Goal: Task Accomplishment & Management: Manage account settings

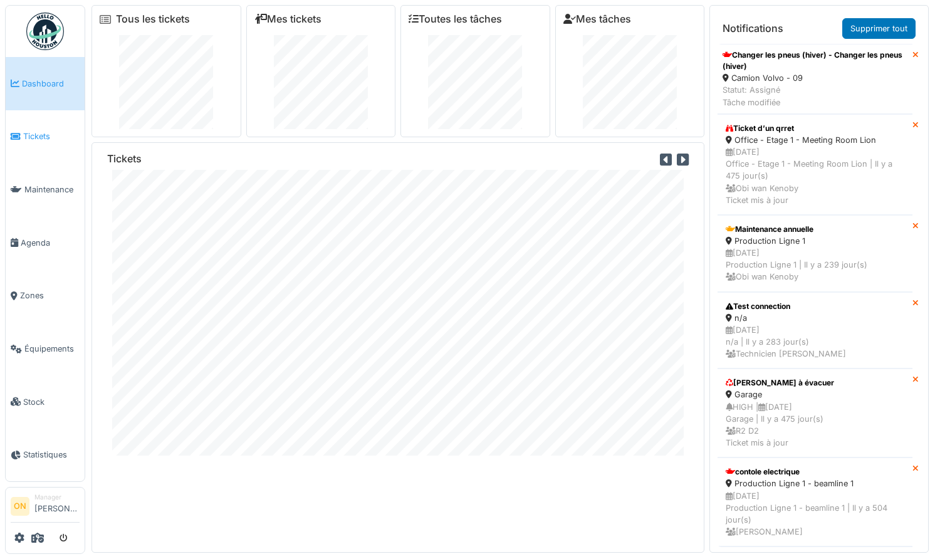
click at [26, 130] on span "Tickets" at bounding box center [51, 136] width 56 height 12
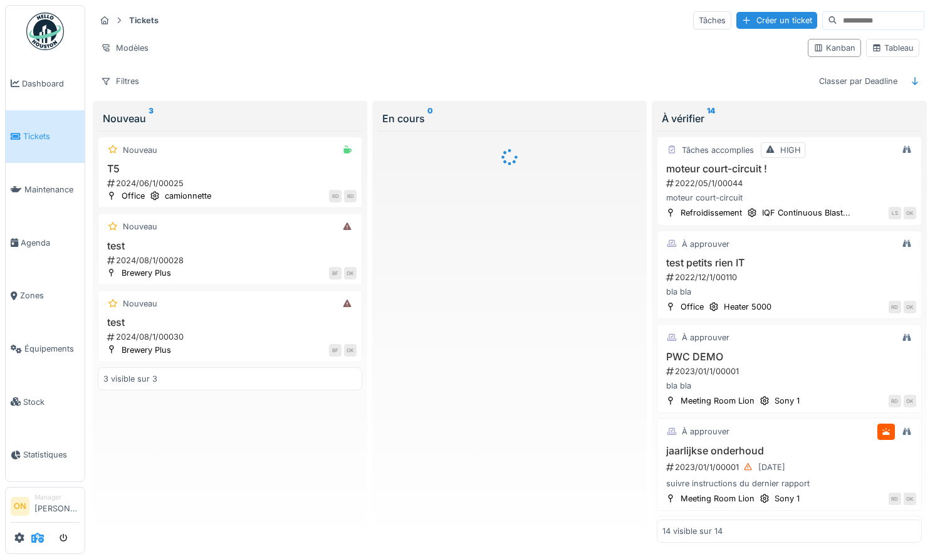
click at [36, 536] on icon at bounding box center [37, 538] width 13 height 10
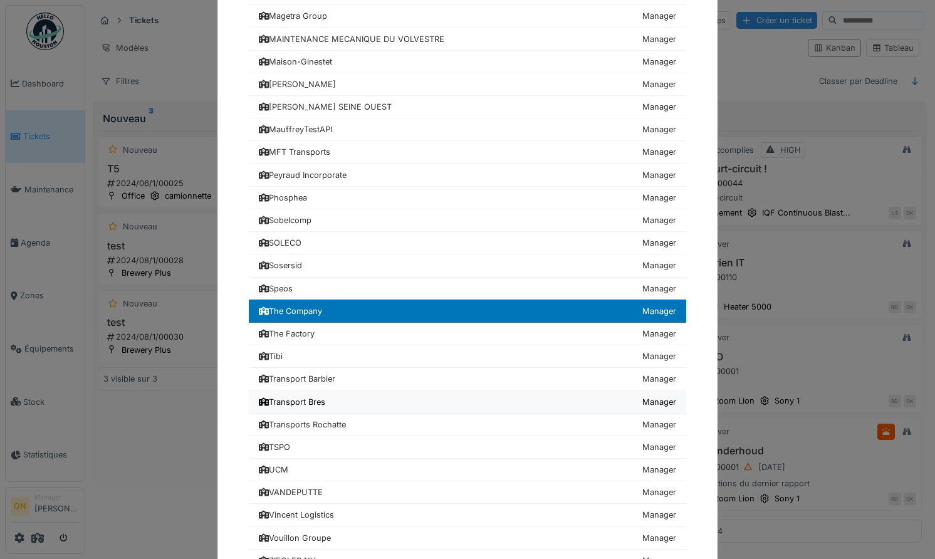
scroll to position [522, 0]
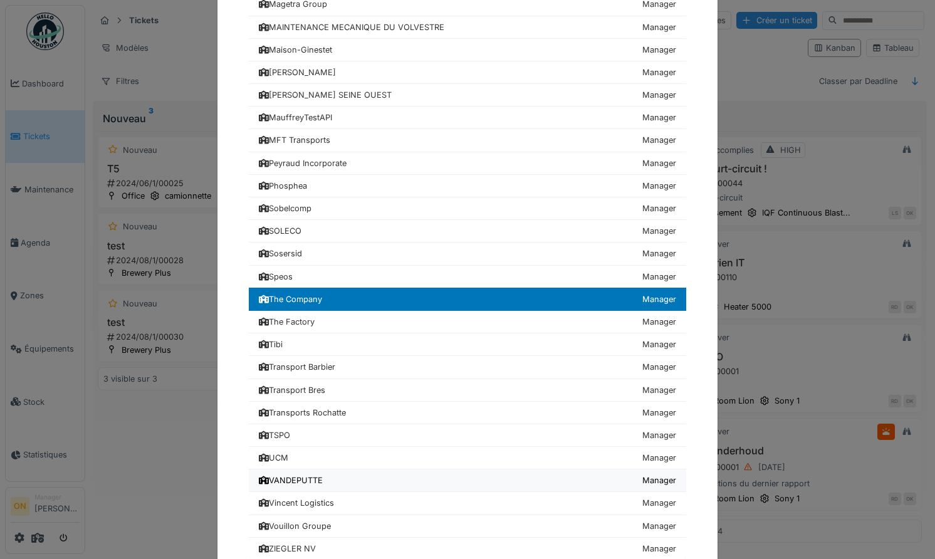
click at [312, 484] on div "VANDEPUTTE" at bounding box center [291, 481] width 64 height 12
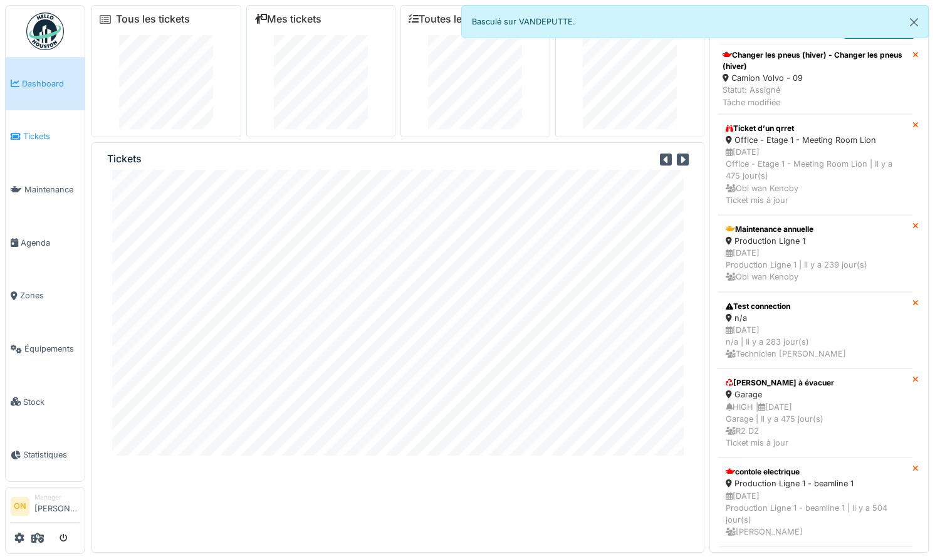
click at [36, 135] on span "Tickets" at bounding box center [51, 136] width 56 height 12
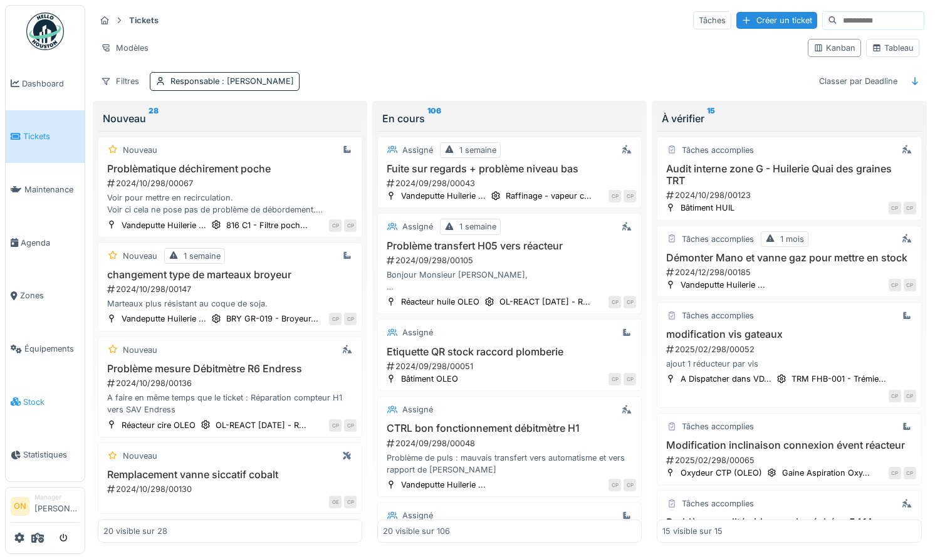
click at [39, 385] on link "Stock" at bounding box center [45, 401] width 79 height 53
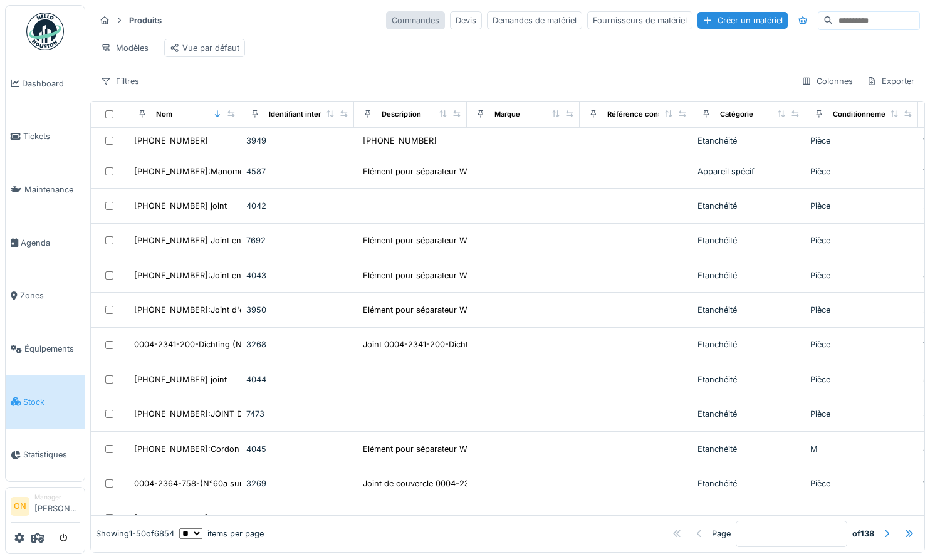
click at [411, 25] on div "Commandes" at bounding box center [415, 20] width 59 height 18
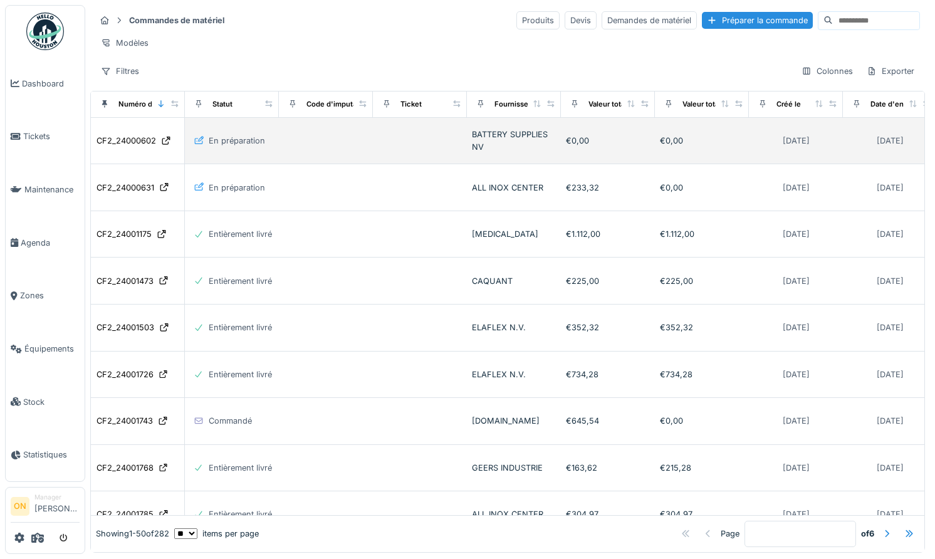
click at [328, 147] on td at bounding box center [326, 141] width 94 height 47
click at [129, 138] on div "CF2_24000602" at bounding box center [127, 141] width 60 height 12
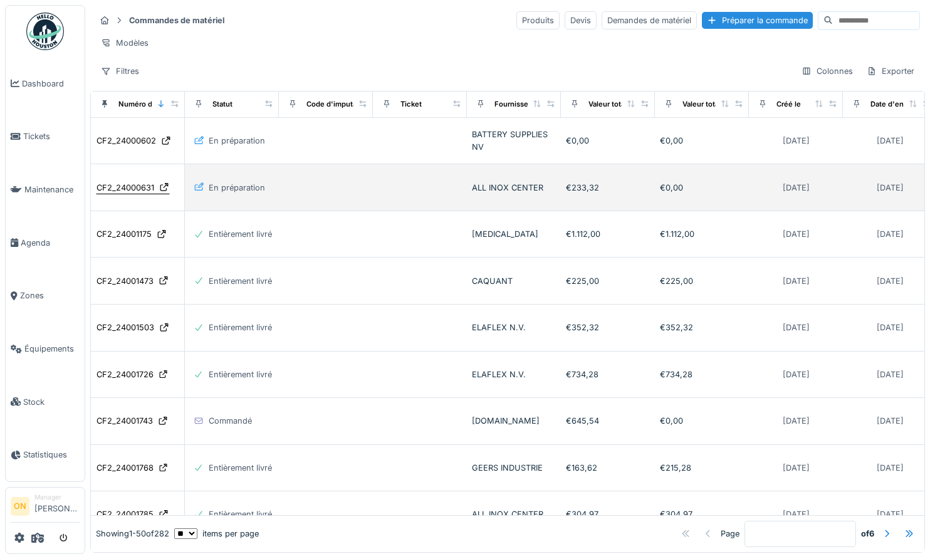
click at [106, 187] on div "CF2_24000631" at bounding box center [126, 188] width 58 height 12
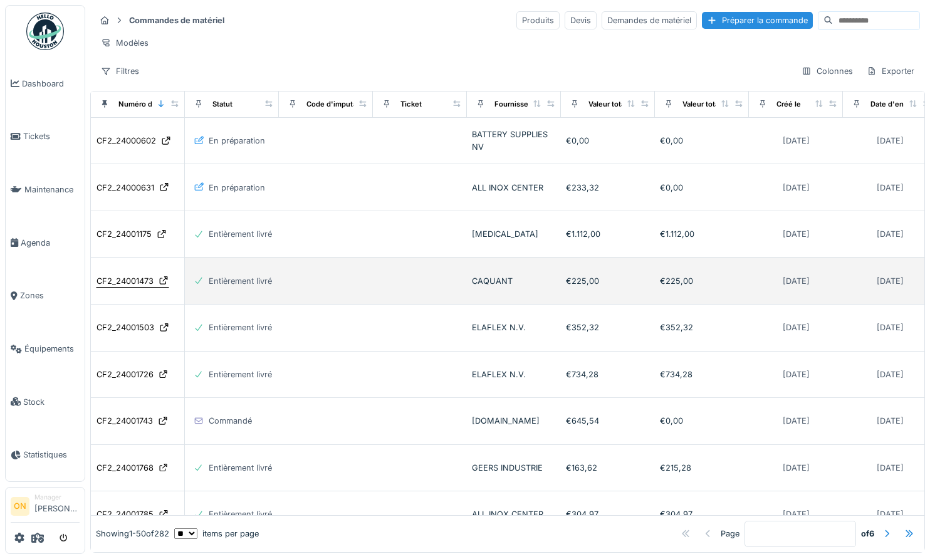
click at [118, 280] on div "CF2_24001473" at bounding box center [125, 281] width 57 height 12
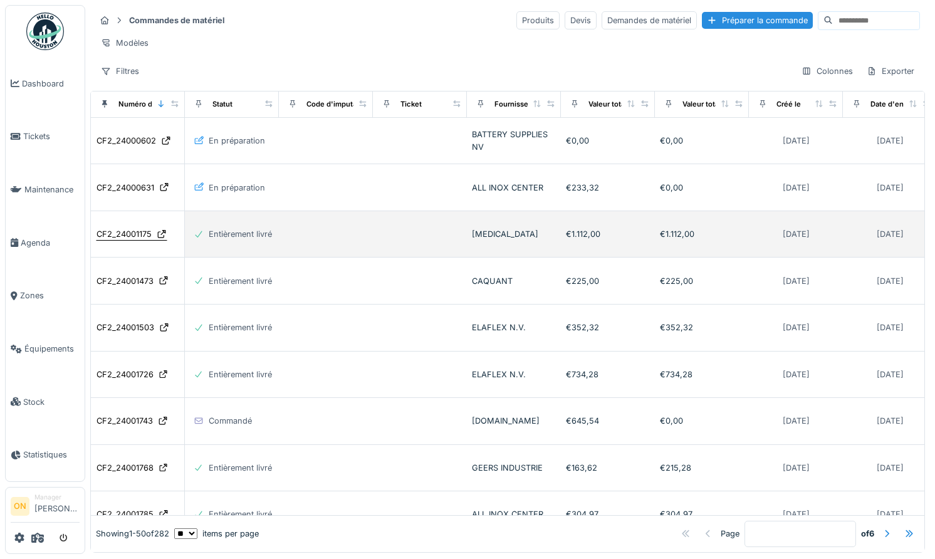
click at [117, 235] on div "CF2_24001175" at bounding box center [124, 234] width 55 height 12
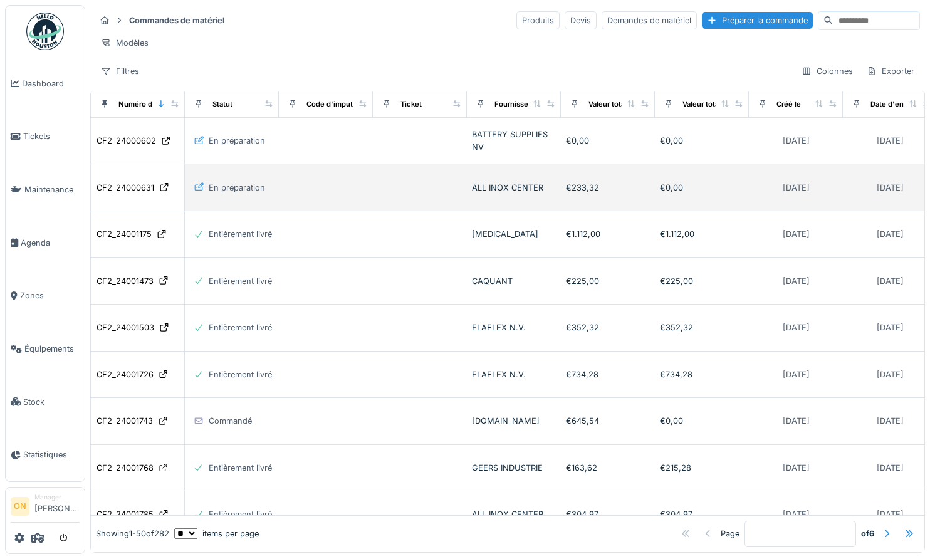
click at [120, 191] on div "CF2_24000631" at bounding box center [126, 188] width 58 height 12
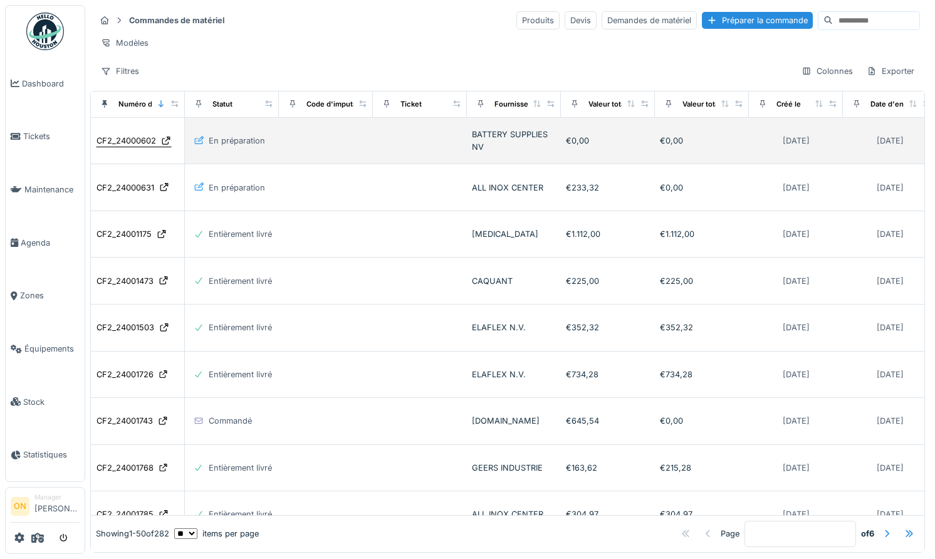
click at [129, 144] on div "CF2_24000602" at bounding box center [127, 141] width 60 height 12
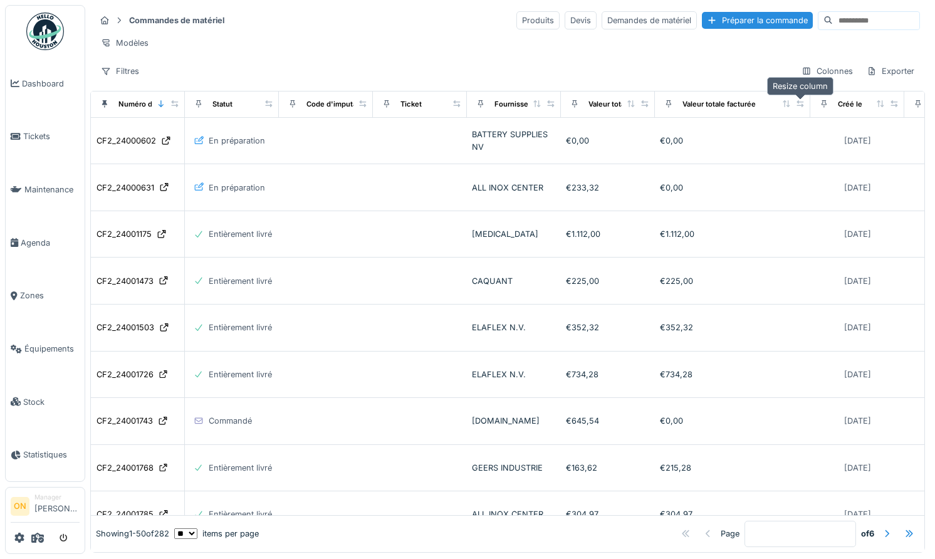
drag, startPoint x: 738, startPoint y: 102, endPoint x: 797, endPoint y: 100, distance: 58.3
click at [799, 100] on div at bounding box center [800, 104] width 9 height 11
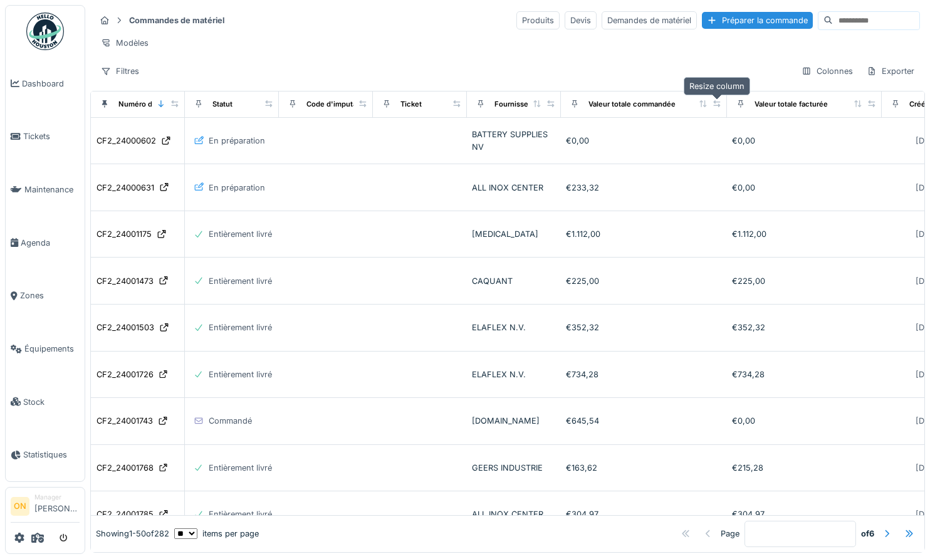
drag, startPoint x: 641, startPoint y: 104, endPoint x: 693, endPoint y: 107, distance: 52.1
click at [713, 101] on icon at bounding box center [717, 103] width 9 height 7
click at [829, 68] on div "Colonnes" at bounding box center [827, 71] width 63 height 18
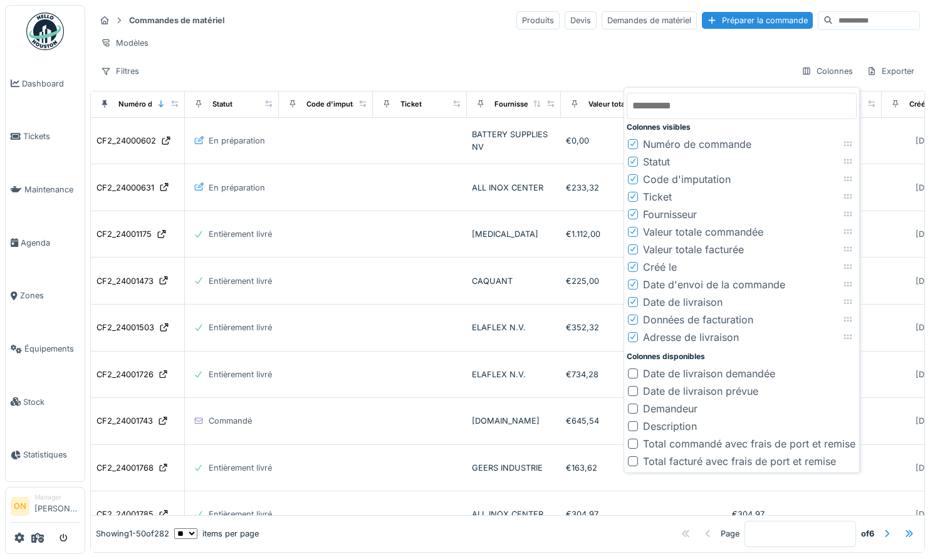
click at [634, 407] on div at bounding box center [633, 409] width 10 height 10
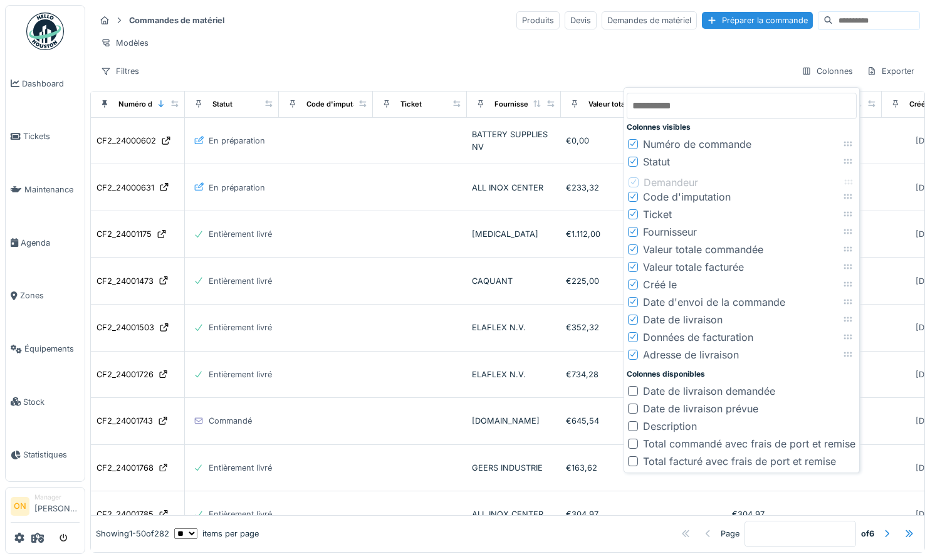
drag, startPoint x: 849, startPoint y: 354, endPoint x: 850, endPoint y: 184, distance: 169.9
click at [850, 184] on icon at bounding box center [849, 182] width 10 height 8
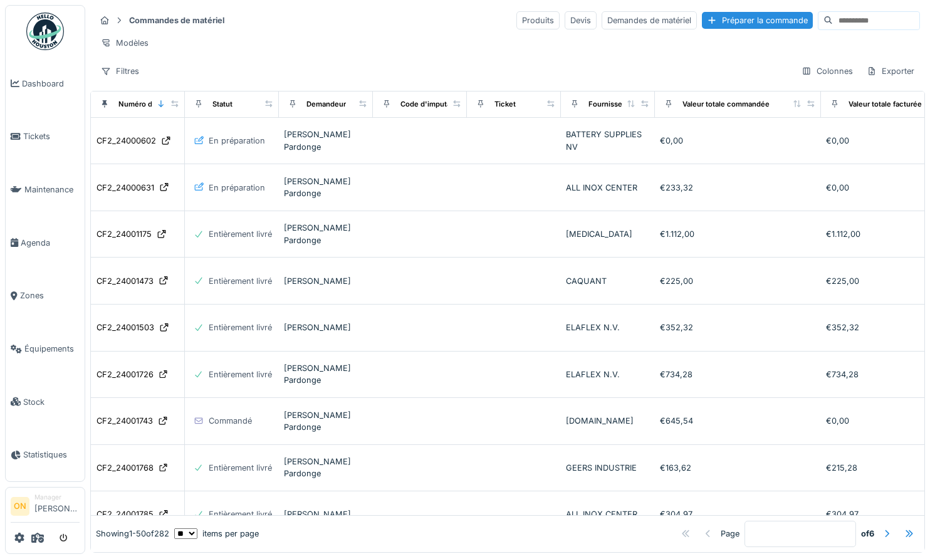
click at [362, 41] on div "Modèles" at bounding box center [507, 43] width 825 height 18
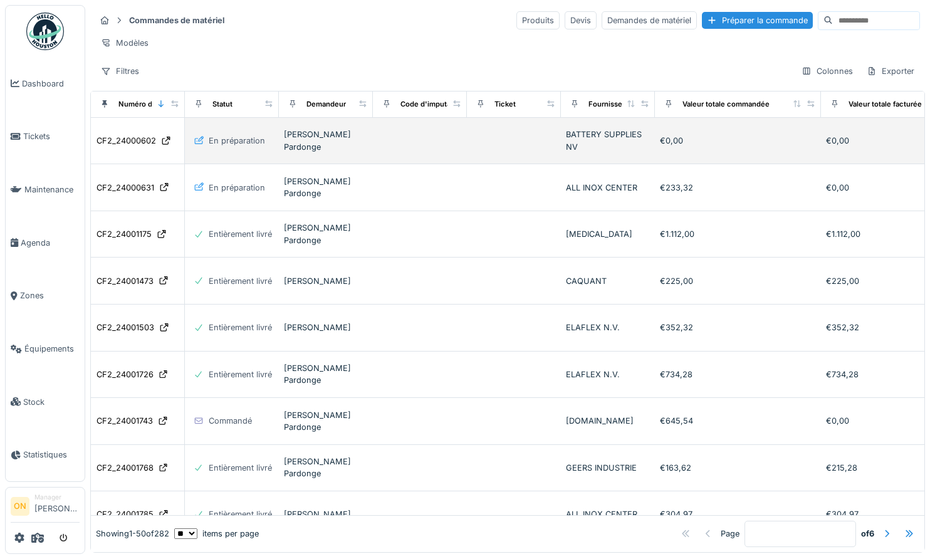
click at [231, 144] on div "En préparation" at bounding box center [237, 141] width 56 height 12
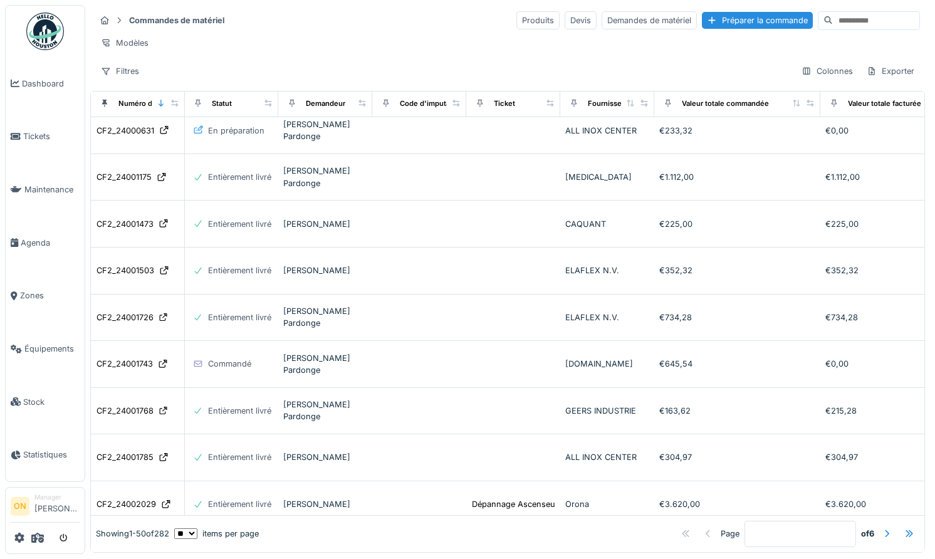
scroll to position [0, 1]
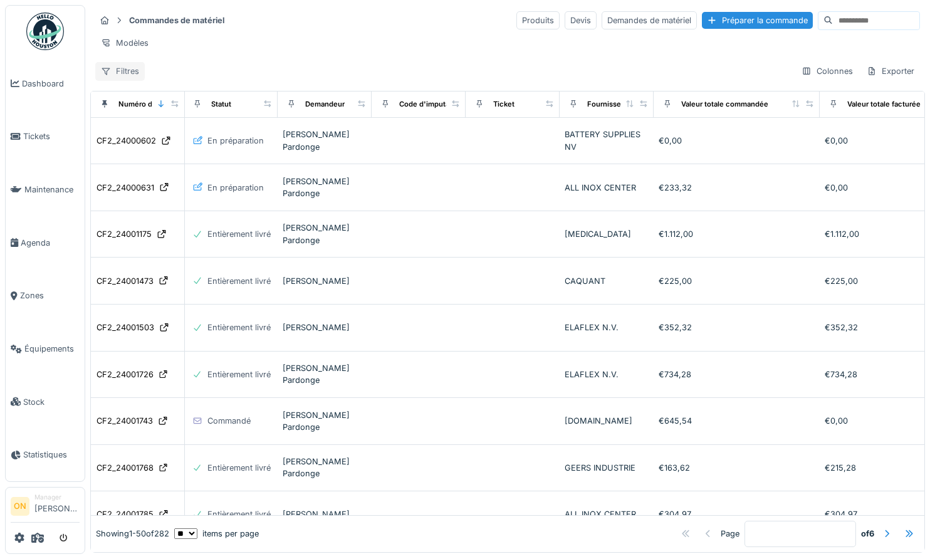
click at [133, 73] on div "Filtres" at bounding box center [120, 71] width 50 height 18
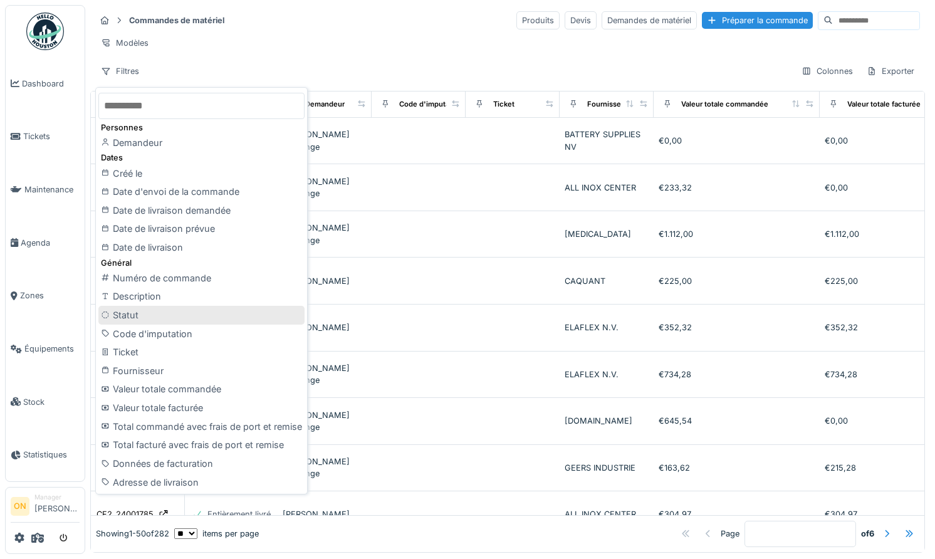
click at [150, 321] on div "Statut" at bounding box center [201, 315] width 206 height 19
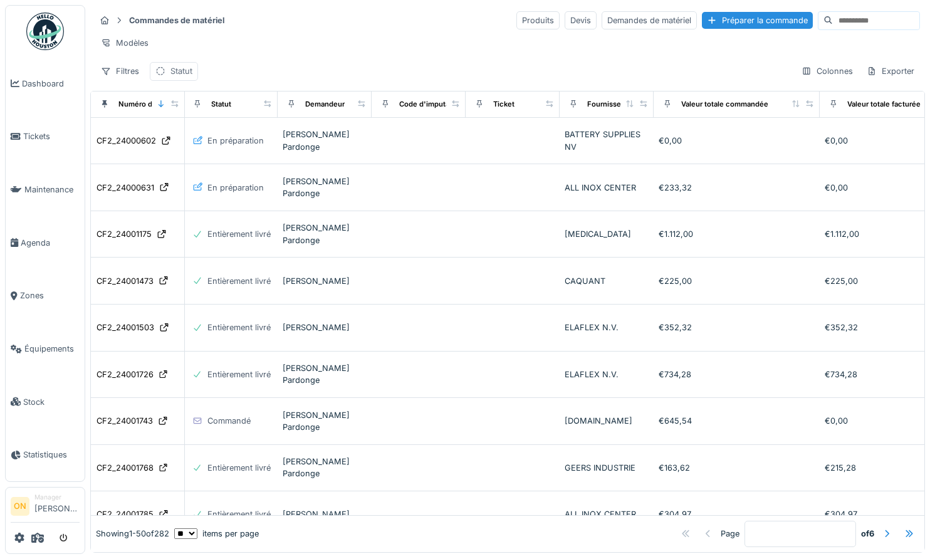
drag, startPoint x: 186, startPoint y: 68, endPoint x: 196, endPoint y: 73, distance: 10.9
click at [186, 68] on div "Statut" at bounding box center [181, 71] width 22 height 12
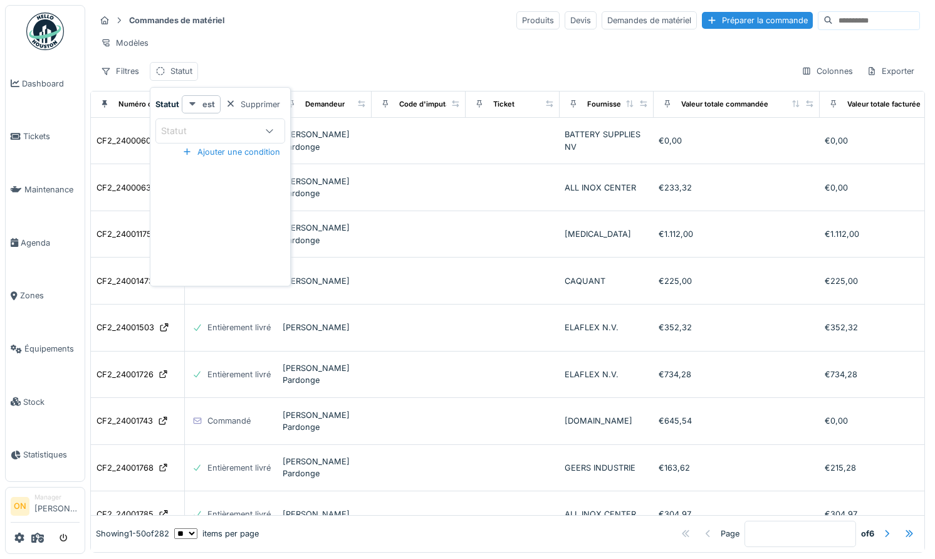
click at [201, 107] on div "est" at bounding box center [201, 104] width 39 height 18
click at [218, 152] on div "n'est pas" at bounding box center [211, 150] width 53 height 19
drag, startPoint x: 227, startPoint y: 128, endPoint x: 231, endPoint y: 134, distance: 7.1
click at [227, 128] on div "Statut" at bounding box center [219, 131] width 117 height 14
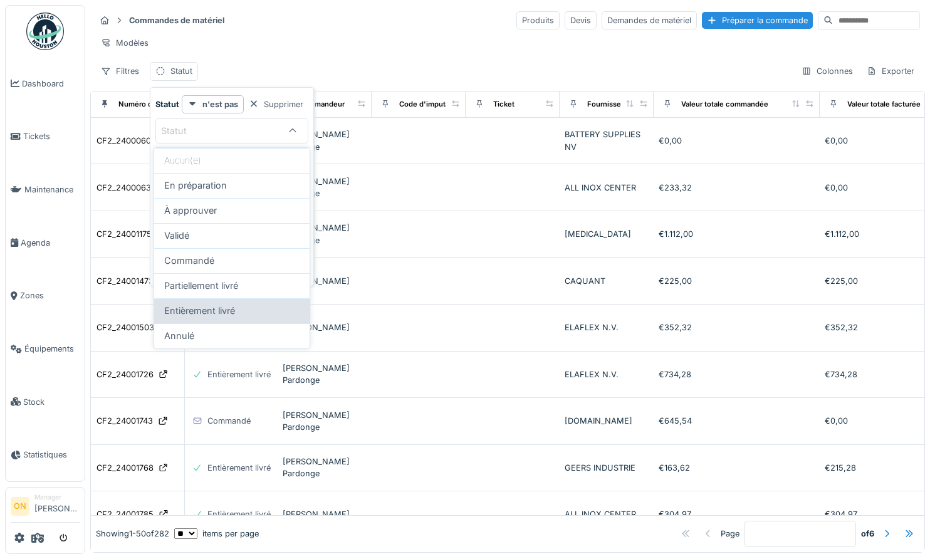
click at [231, 307] on span "Entièrement livré" at bounding box center [199, 311] width 71 height 14
type input "**********"
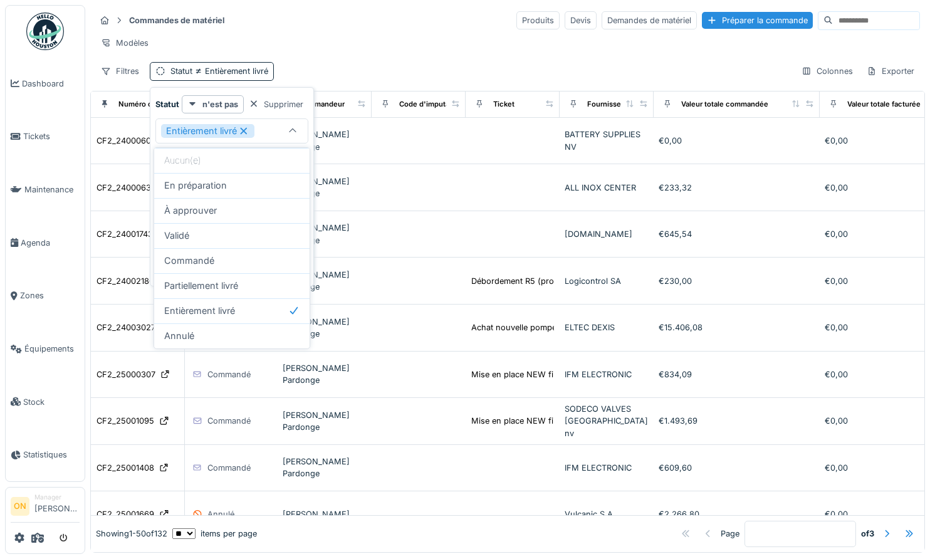
drag, startPoint x: 382, startPoint y: 18, endPoint x: 379, endPoint y: 29, distance: 11.7
click at [382, 18] on div "Commandes de matériel Produits Devis Demandes de matériel Préparer la commande" at bounding box center [507, 20] width 825 height 21
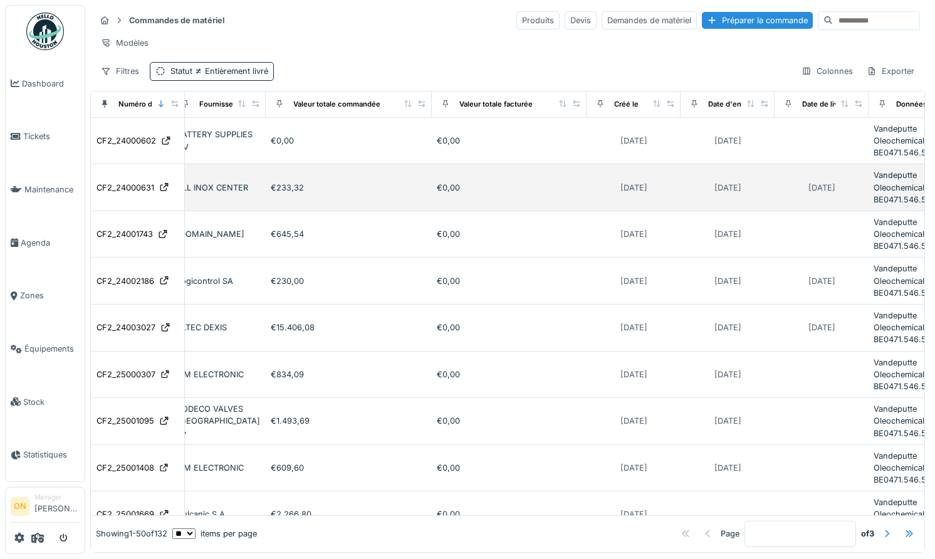
scroll to position [0, 522]
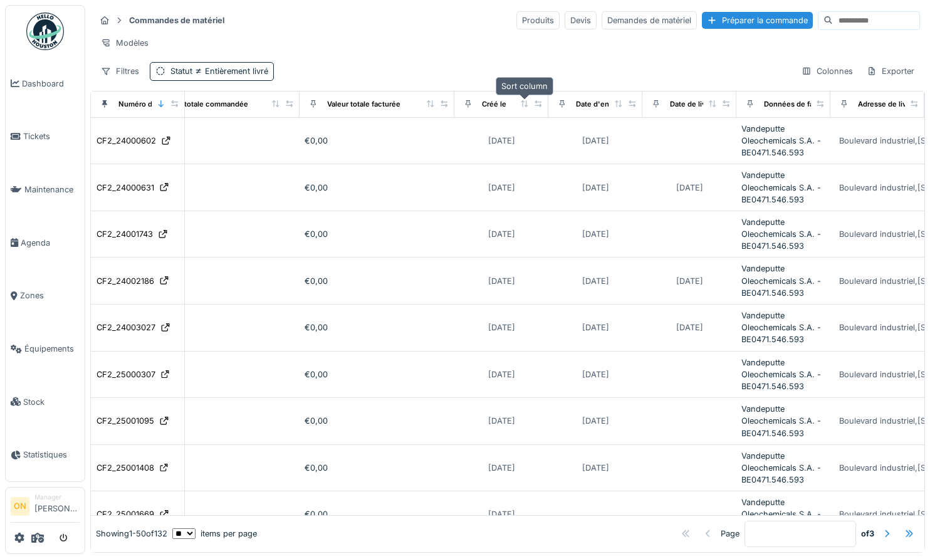
click at [523, 103] on icon at bounding box center [524, 103] width 9 height 7
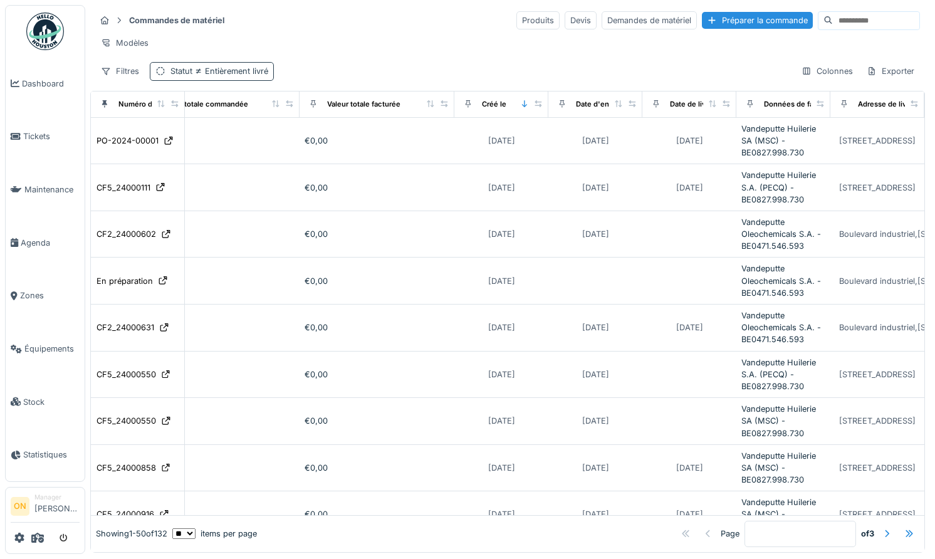
click at [218, 76] on div "Statut Entièrement livré" at bounding box center [219, 71] width 98 height 12
click at [380, 61] on div "Commandes de matériel Produits Devis Demandes de matériel Préparer la commande …" at bounding box center [507, 45] width 835 height 81
drag, startPoint x: 243, startPoint y: 78, endPoint x: 266, endPoint y: 77, distance: 22.6
click at [245, 78] on div "Statut Entièrement livré" at bounding box center [212, 71] width 124 height 18
click at [289, 107] on div "Supprimer" at bounding box center [276, 104] width 65 height 17
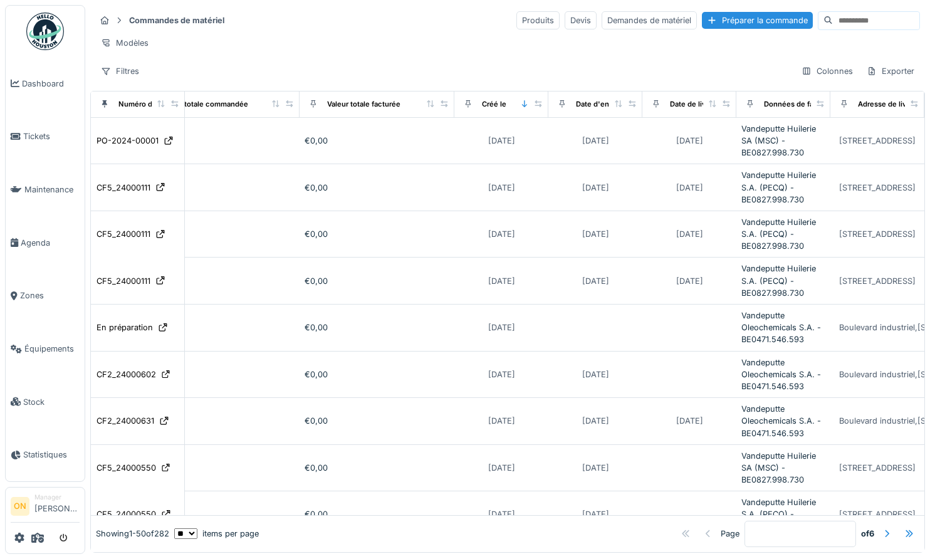
click at [330, 47] on div "Modèles" at bounding box center [507, 43] width 825 height 18
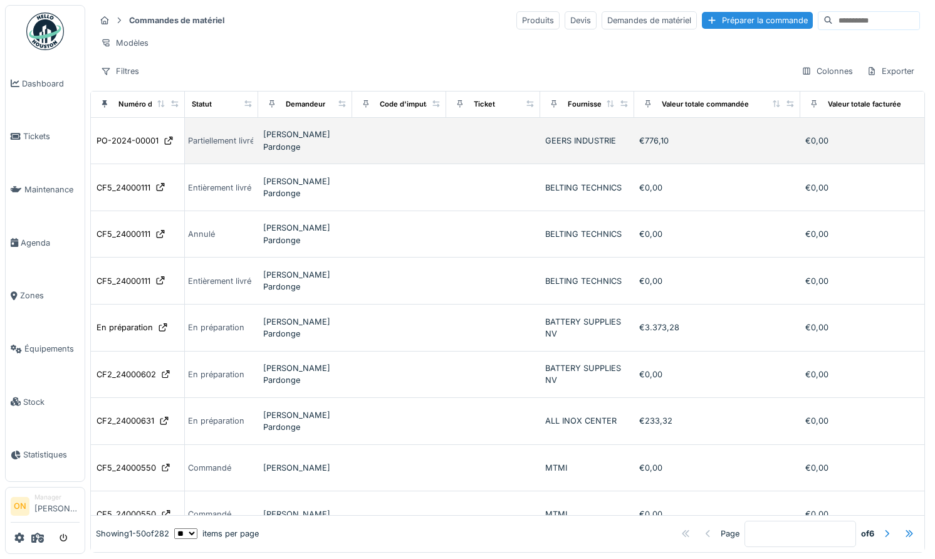
scroll to position [0, 0]
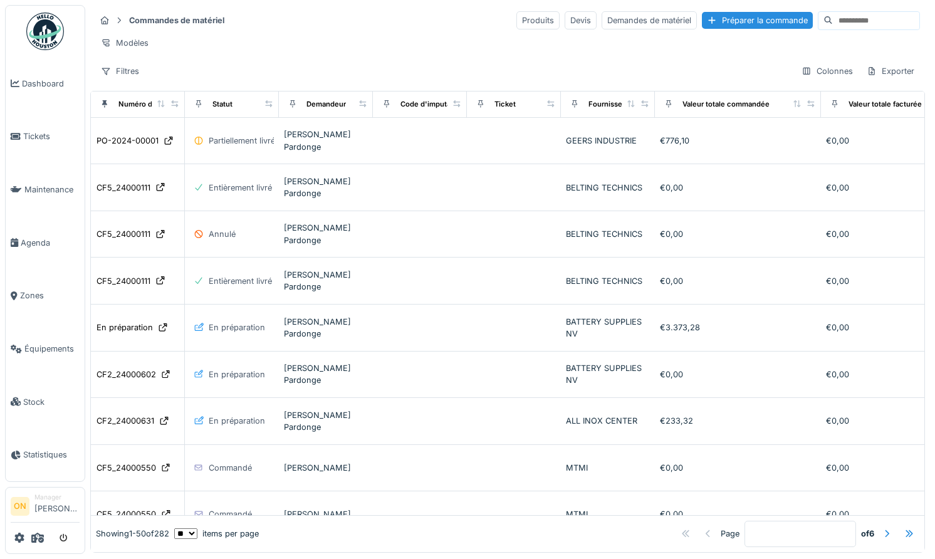
drag, startPoint x: 326, startPoint y: 48, endPoint x: 328, endPoint y: 55, distance: 7.1
click at [326, 48] on div "Modèles" at bounding box center [507, 43] width 825 height 18
click at [163, 102] on icon at bounding box center [161, 103] width 9 height 7
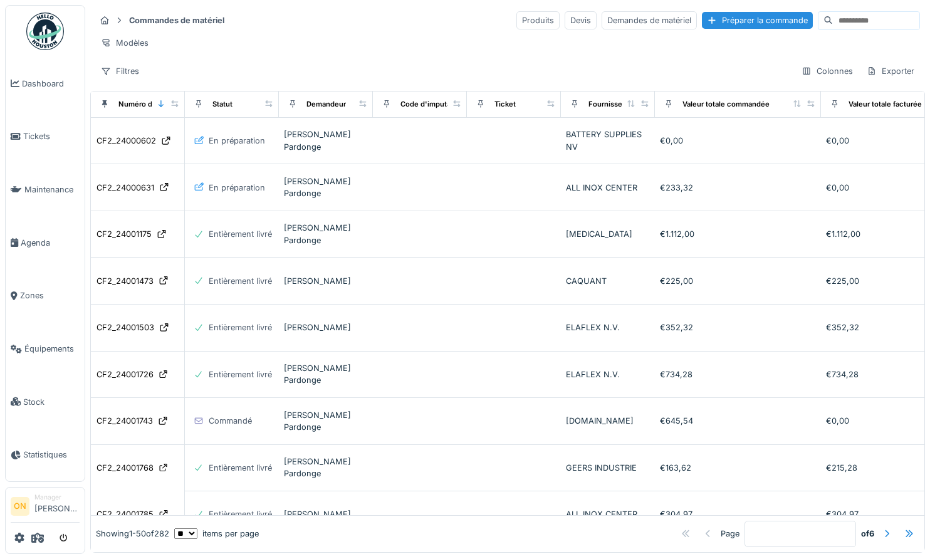
click at [239, 68] on div "Filtres Colonnes Exporter" at bounding box center [507, 71] width 825 height 18
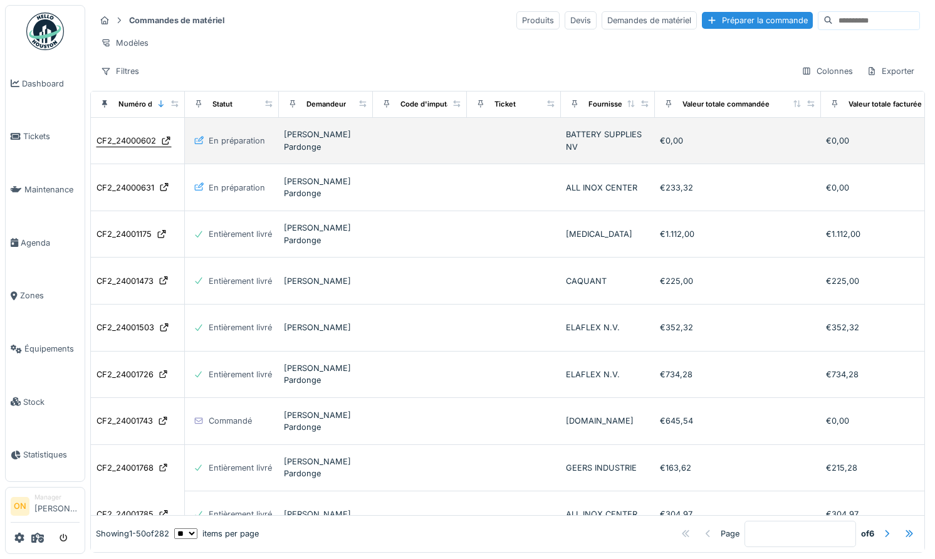
click at [123, 143] on div "CF2_24000602" at bounding box center [127, 141] width 60 height 12
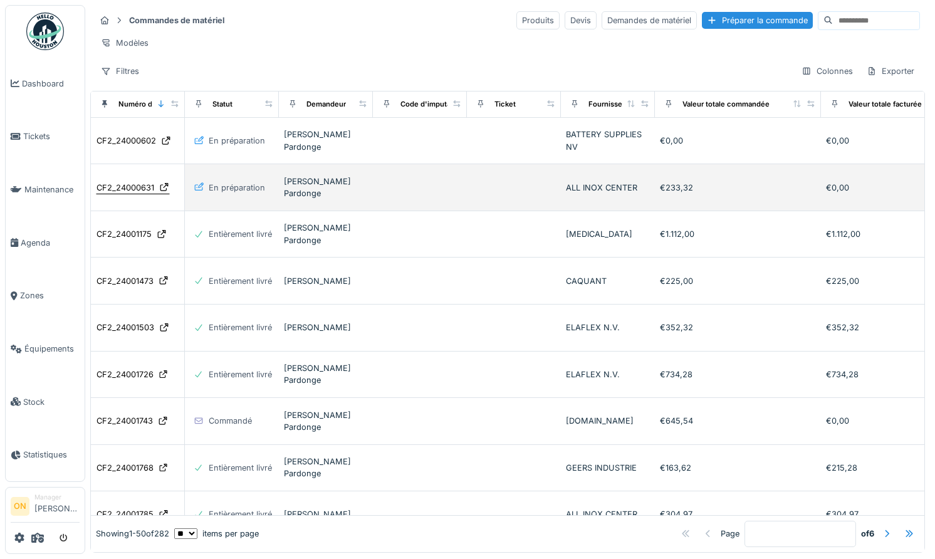
click at [137, 187] on div "CF2_24000631" at bounding box center [126, 188] width 58 height 12
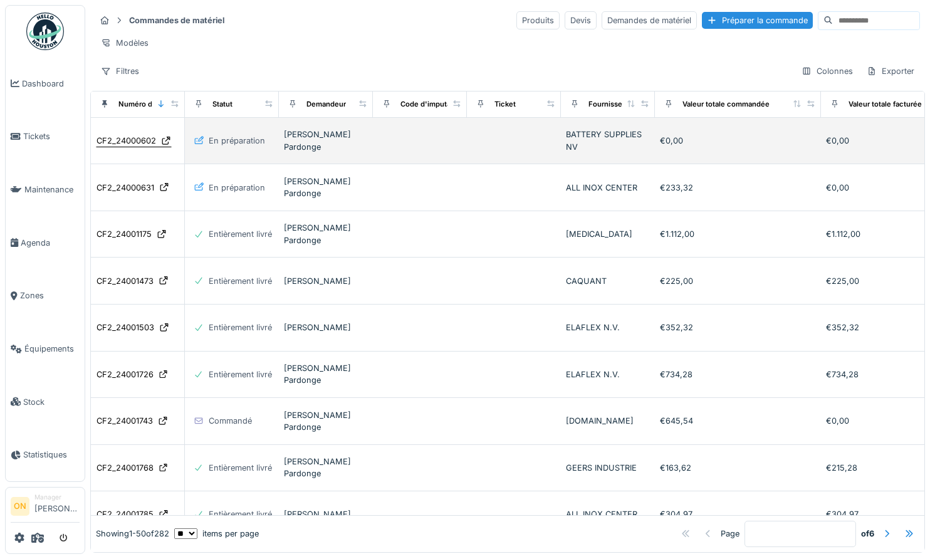
click at [126, 142] on div "CF2_24000602" at bounding box center [127, 141] width 60 height 12
click at [129, 143] on div "CF2_24000602" at bounding box center [127, 141] width 60 height 12
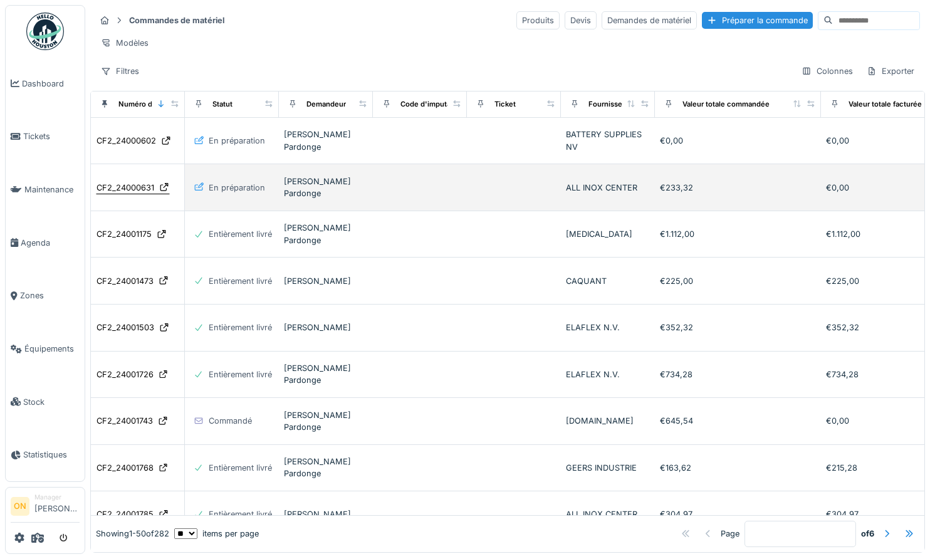
click at [122, 180] on td "CF2_24000631" at bounding box center [138, 187] width 94 height 47
click at [122, 186] on div "CF2_24000631" at bounding box center [126, 188] width 58 height 12
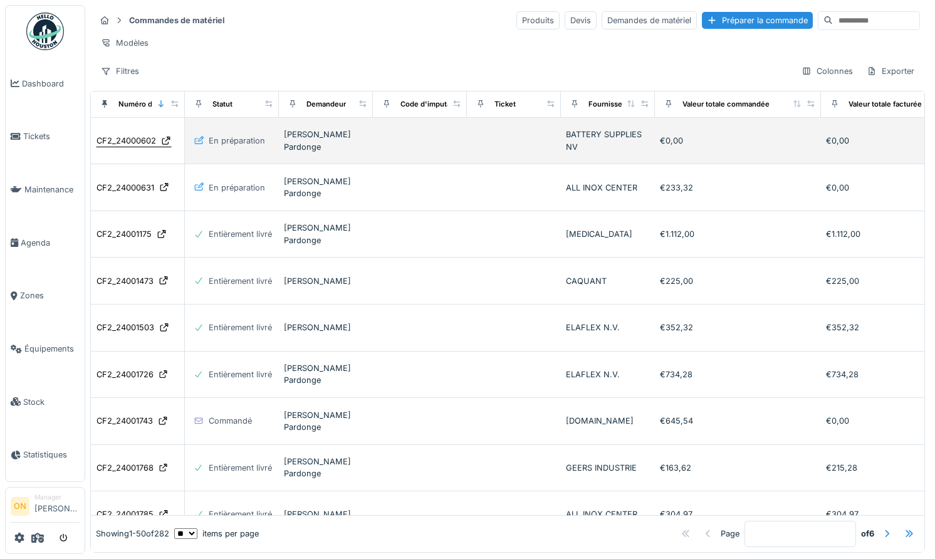
click at [134, 144] on div "CF2_24000602" at bounding box center [127, 141] width 60 height 12
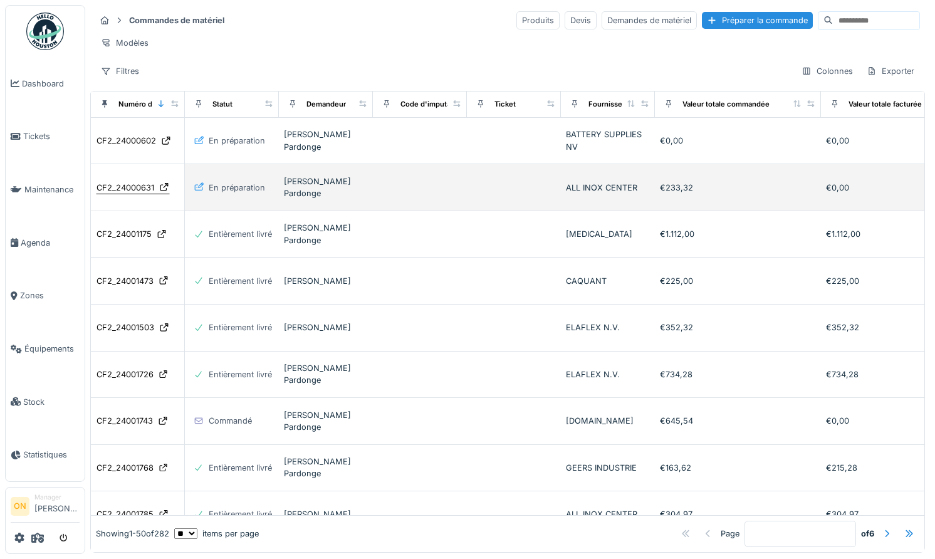
click at [122, 182] on div "CF2_24000631" at bounding box center [126, 188] width 58 height 12
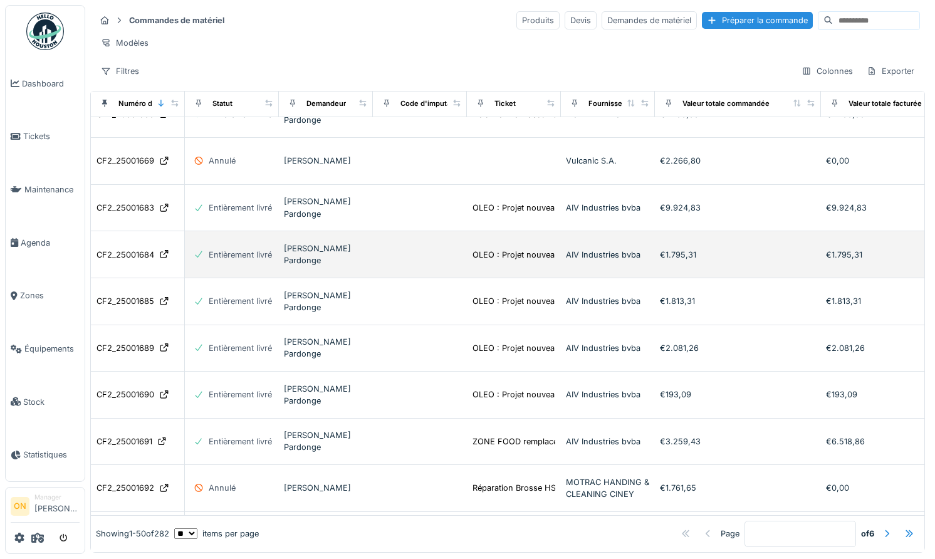
scroll to position [1850, 0]
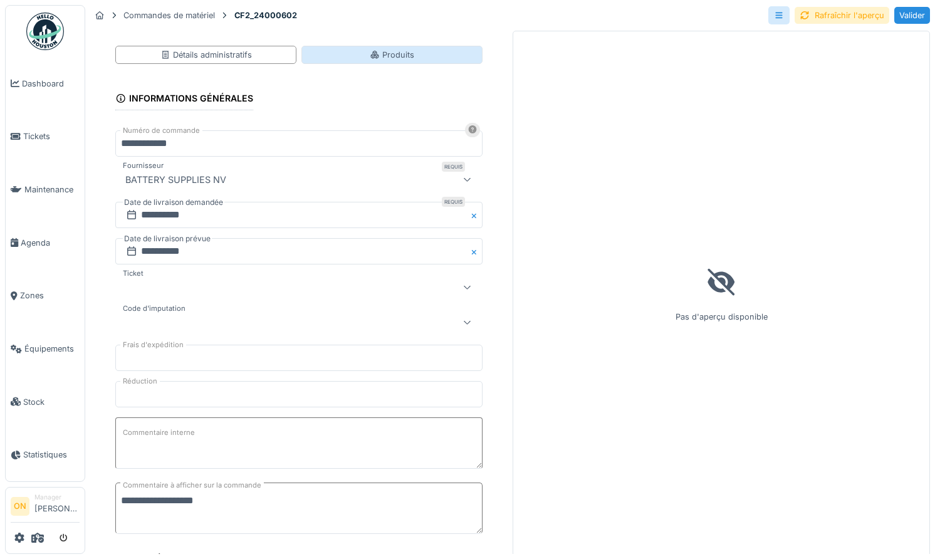
click at [361, 60] on div "Produits" at bounding box center [391, 55] width 181 height 18
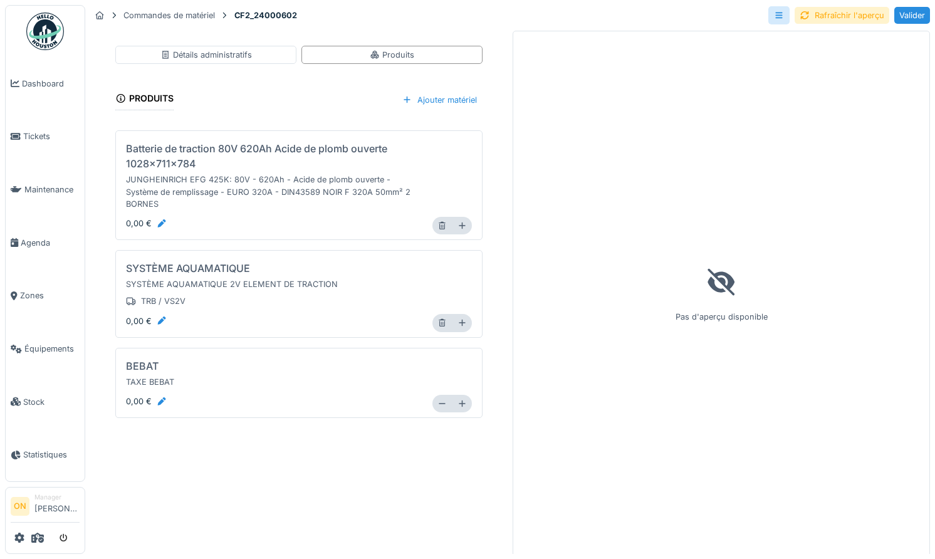
click at [315, 94] on div "Produits Ajouter matériel" at bounding box center [298, 99] width 367 height 41
